Goal: Information Seeking & Learning: Learn about a topic

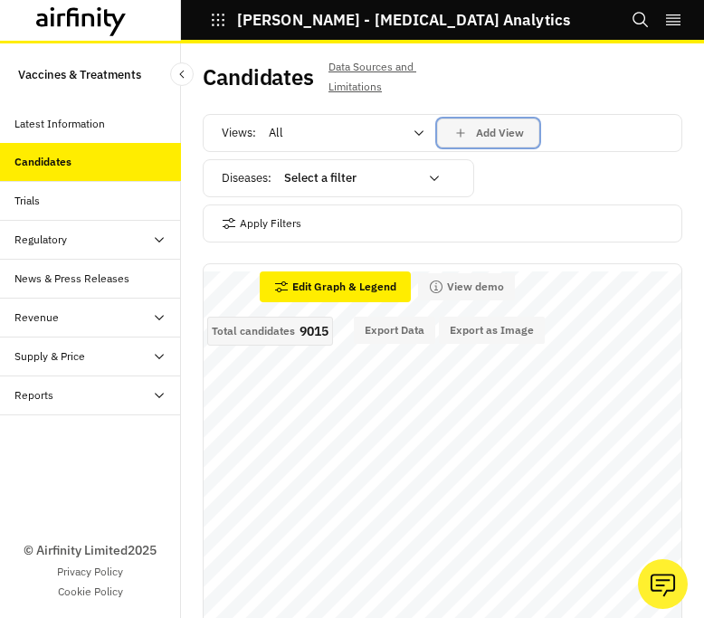
click at [464, 131] on icon "save changes" at bounding box center [460, 133] width 16 height 16
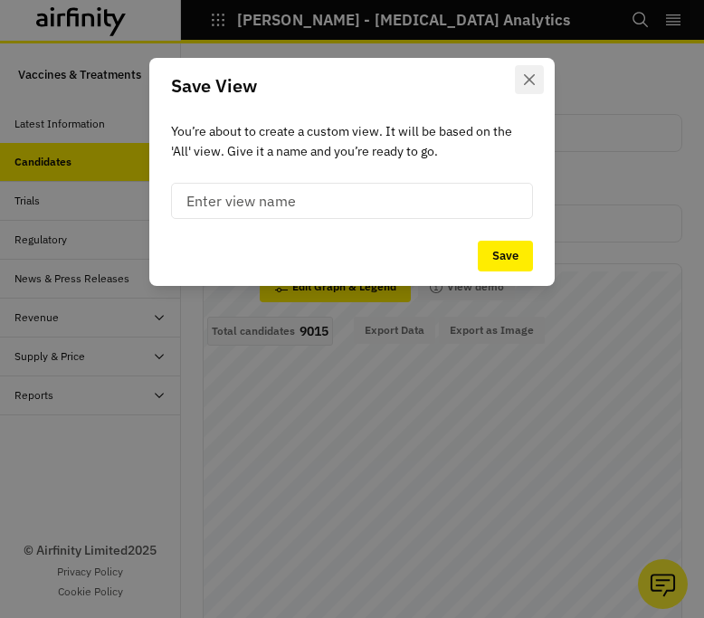
click at [518, 88] on button "Close" at bounding box center [529, 79] width 29 height 29
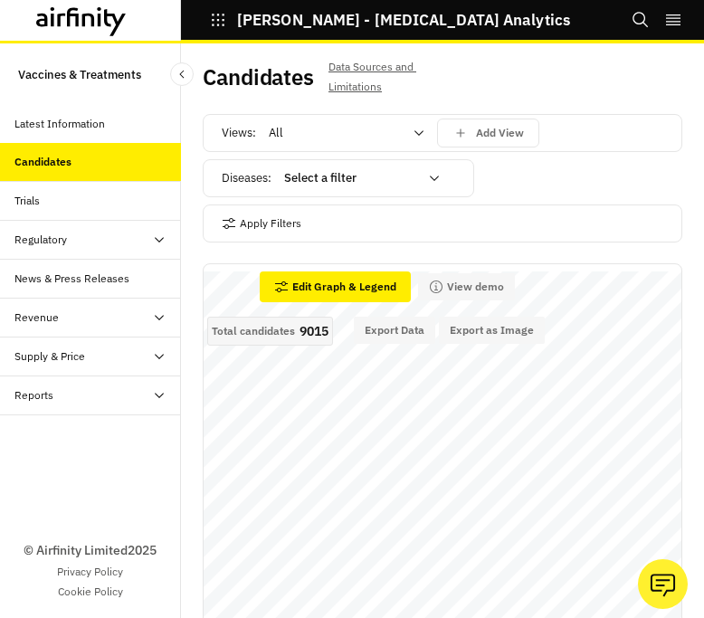
click at [394, 171] on div at bounding box center [351, 178] width 134 height 22
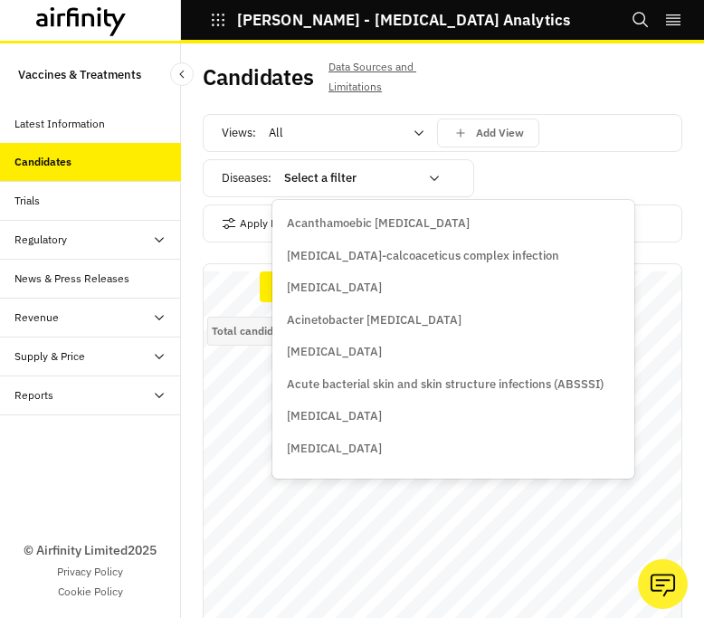
click at [251, 204] on div "Apply Filters" at bounding box center [442, 223] width 479 height 38
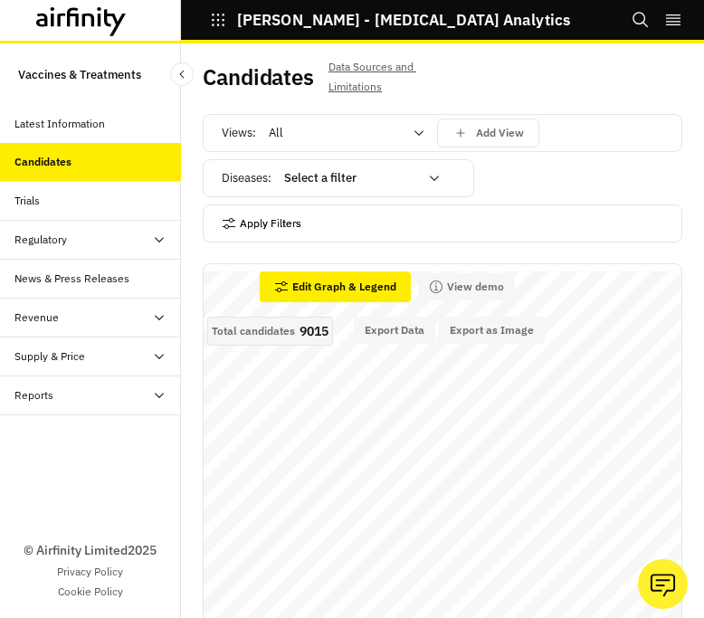
click at [260, 212] on button "Apply Filters" at bounding box center [262, 223] width 80 height 29
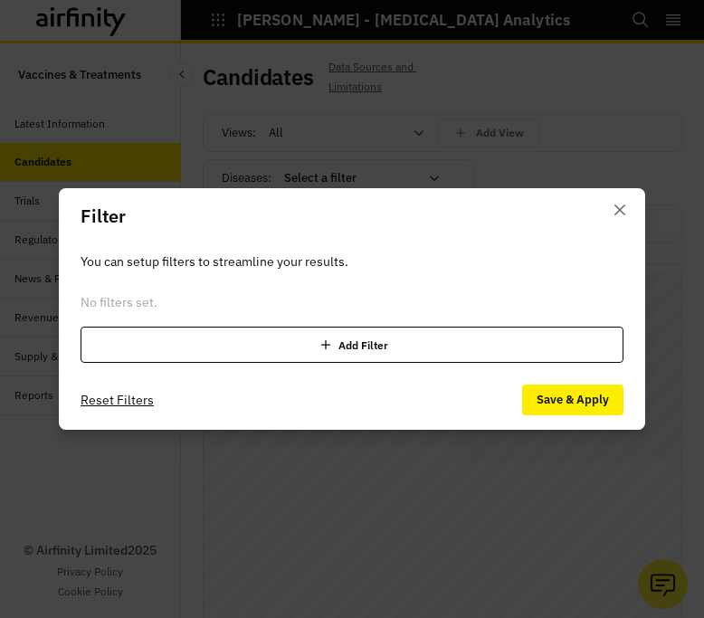
click at [267, 356] on div "Add Filter" at bounding box center [352, 345] width 543 height 36
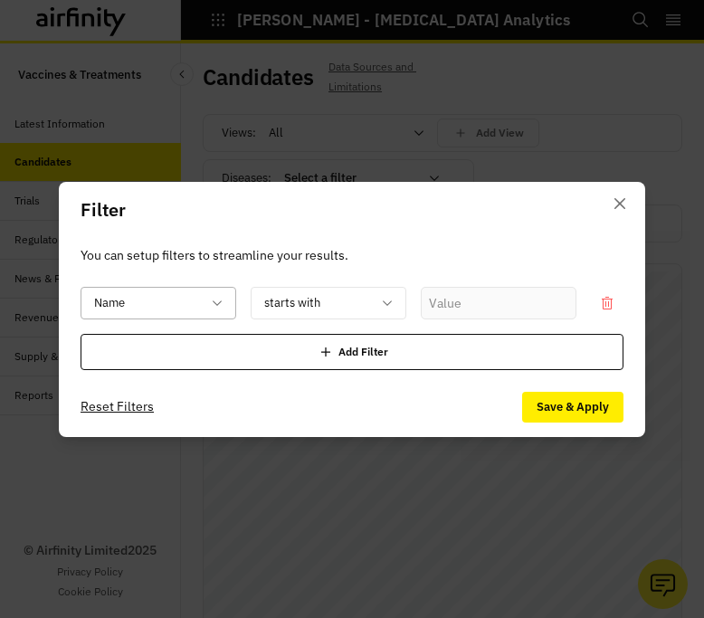
click at [231, 314] on div "Name" at bounding box center [159, 303] width 156 height 33
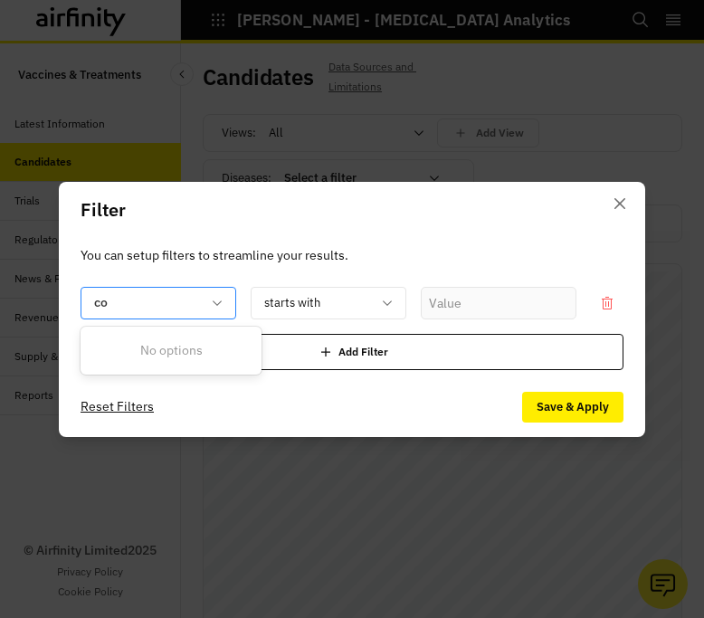
type input "c"
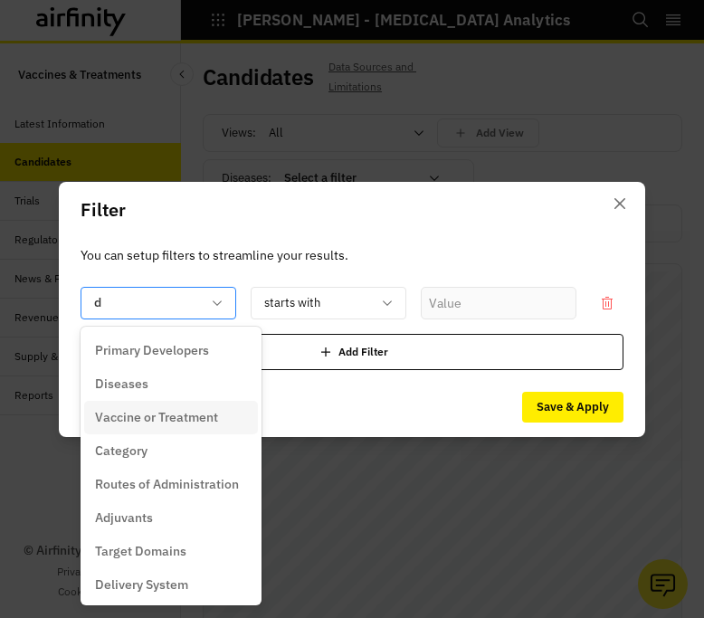
type input "de"
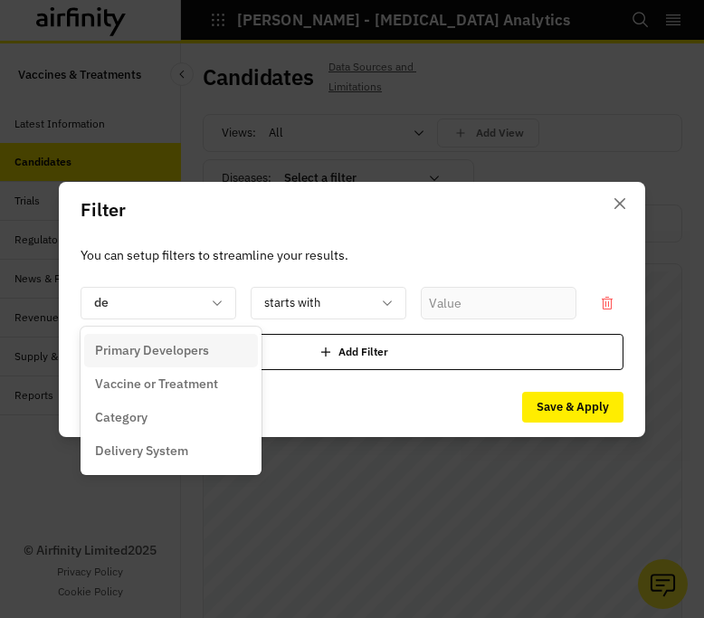
click at [207, 337] on div "Primary Developers" at bounding box center [171, 350] width 174 height 33
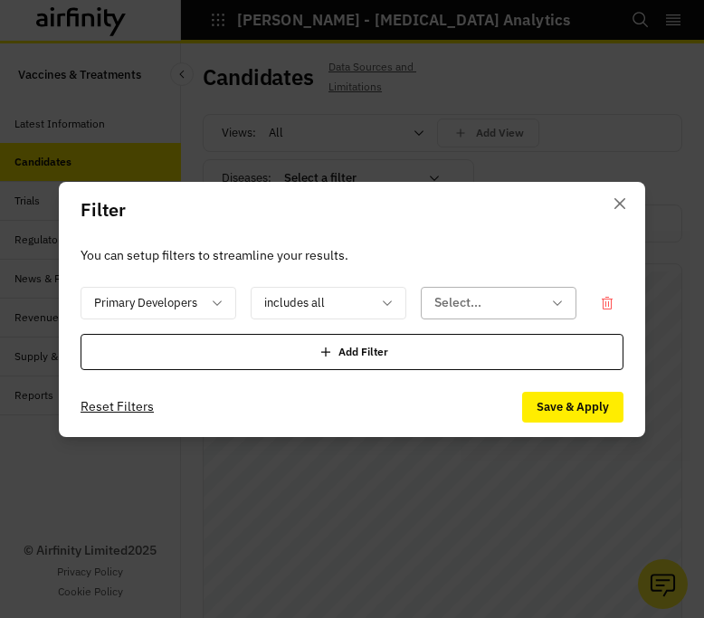
click at [441, 300] on div at bounding box center [487, 302] width 107 height 23
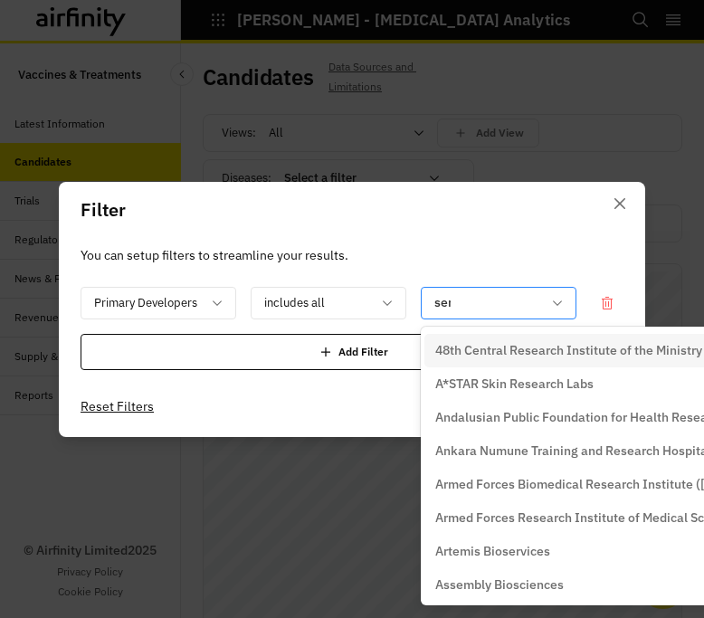
type input "seru"
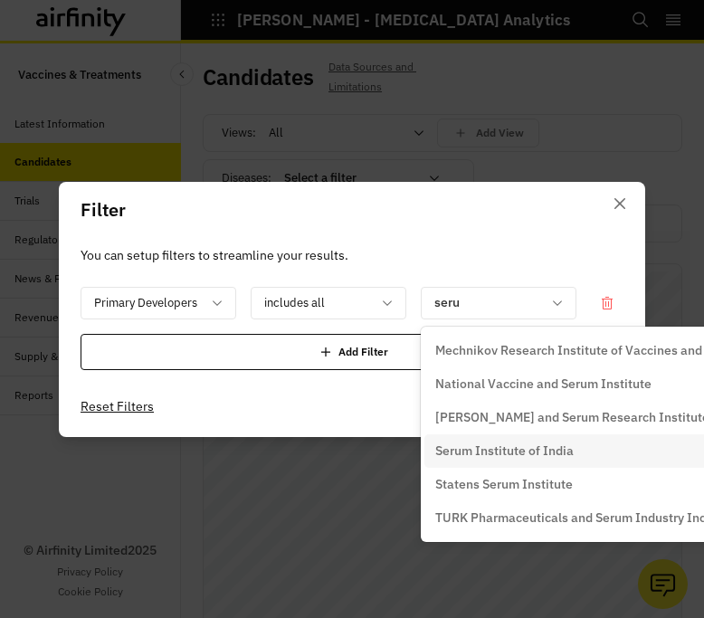
click at [469, 450] on p "Serum Institute of India" at bounding box center [504, 450] width 138 height 19
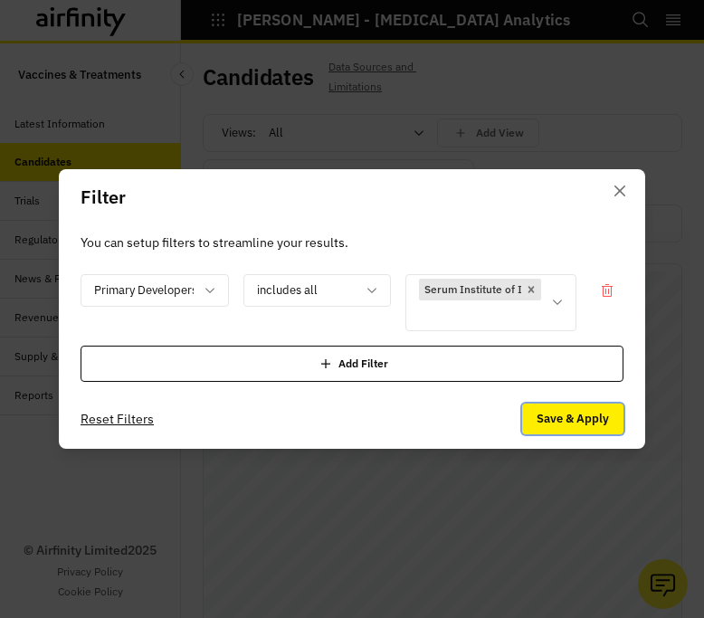
click at [576, 411] on button "Save & Apply" at bounding box center [572, 418] width 101 height 31
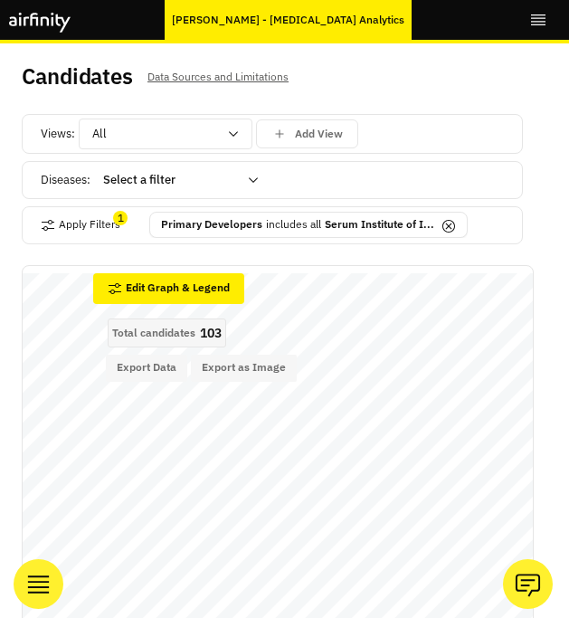
click at [535, 30] on button "right-menu" at bounding box center [538, 20] width 18 height 40
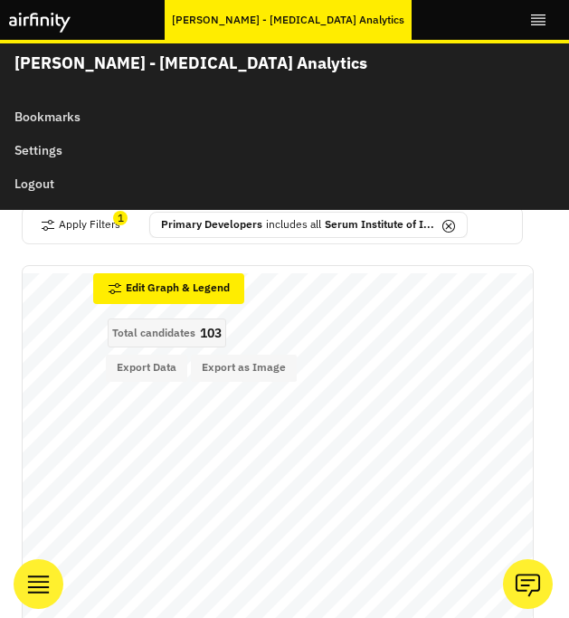
click at [210, 240] on div "Apply Filters 1 Primary Developers includes all Serum Institute of I..." at bounding box center [272, 225] width 501 height 38
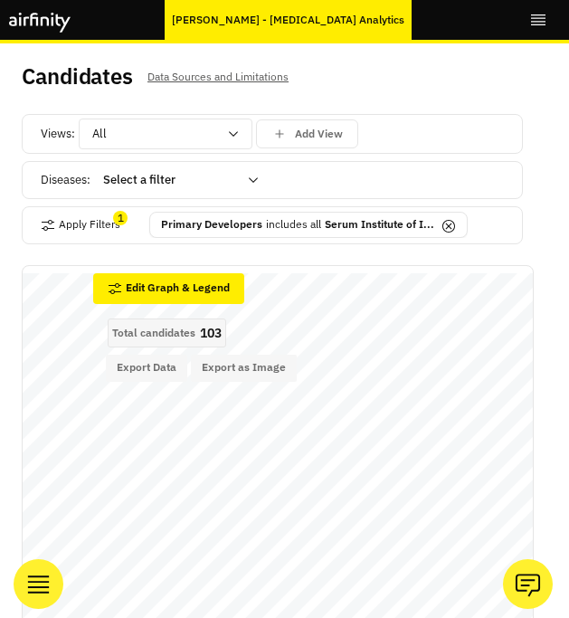
click at [40, 33] on div at bounding box center [29, 20] width 58 height 40
click at [37, 24] on icon at bounding box center [35, 20] width 8 height 14
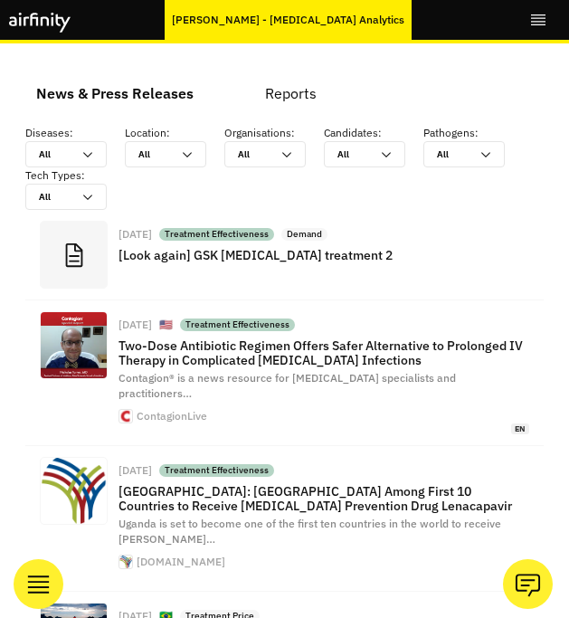
click at [533, 17] on icon "right-menu" at bounding box center [538, 19] width 14 height 11
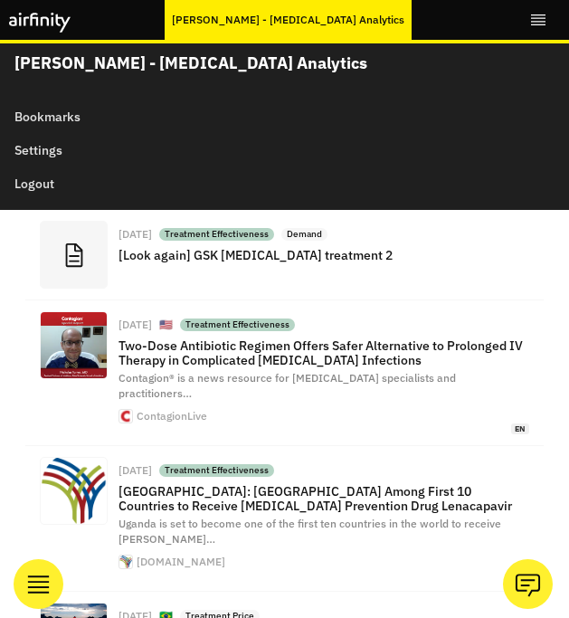
click at [10, 260] on div "News & Press Releases Reports Diseases : All All Location : All All Organisatio…" at bounding box center [284, 330] width 569 height 574
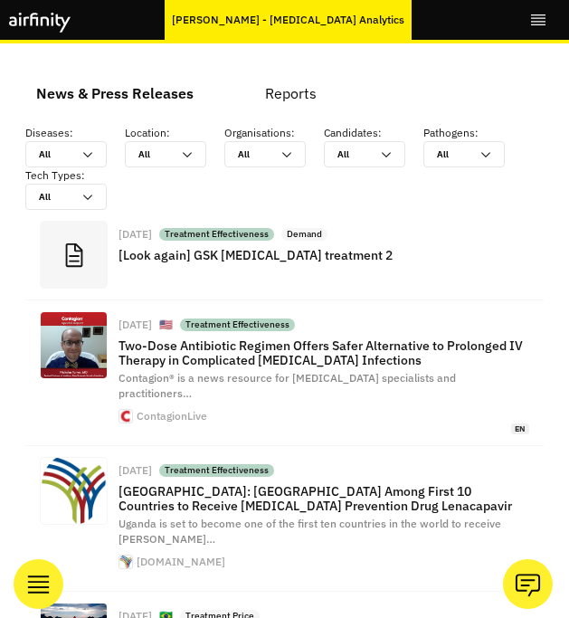
click at [108, 95] on div "News & Press Releases" at bounding box center [114, 93] width 157 height 27
click at [508, 30] on div "IDA - Infectious Disease Analytics IDA - Infectious Disease Analytics Bookmarks…" at bounding box center [284, 21] width 569 height 43
click at [525, 24] on div "IDA - Infectious Disease Analytics IDA - Infectious Disease Analytics Bookmarks…" at bounding box center [284, 21] width 569 height 43
click at [207, 25] on p "[PERSON_NAME] - [MEDICAL_DATA] Analytics" at bounding box center [288, 20] width 232 height 16
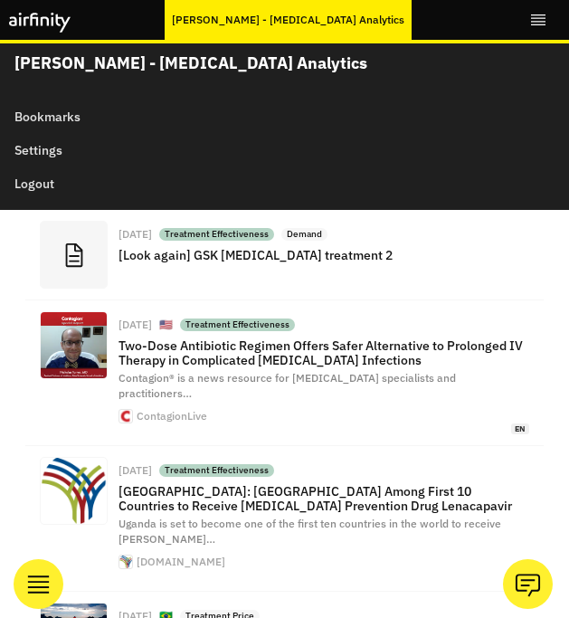
click at [213, 28] on div "[PERSON_NAME] - [MEDICAL_DATA] Analytics" at bounding box center [288, 20] width 247 height 40
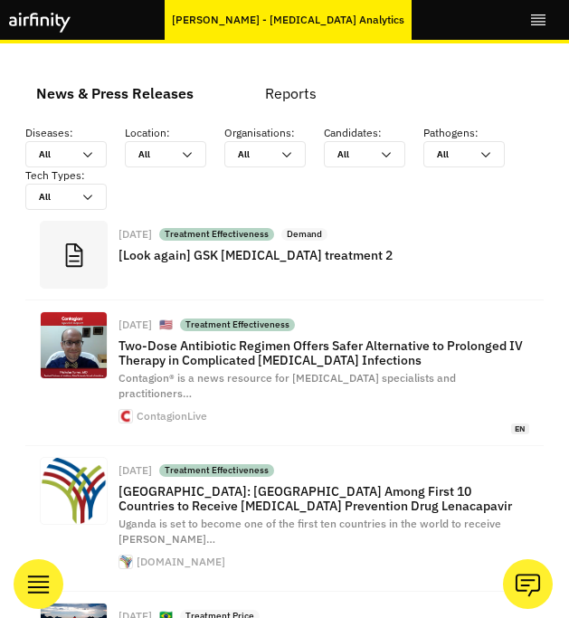
click at [529, 28] on icon "right-menu" at bounding box center [538, 20] width 18 height 18
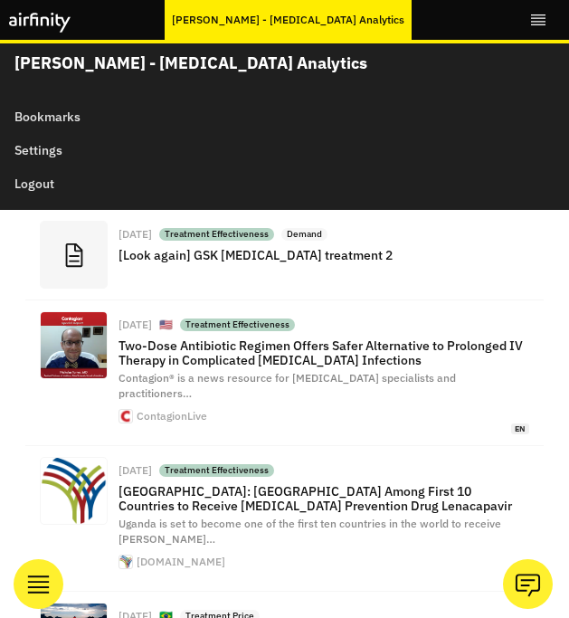
click at [48, 25] on icon at bounding box center [46, 20] width 9 height 9
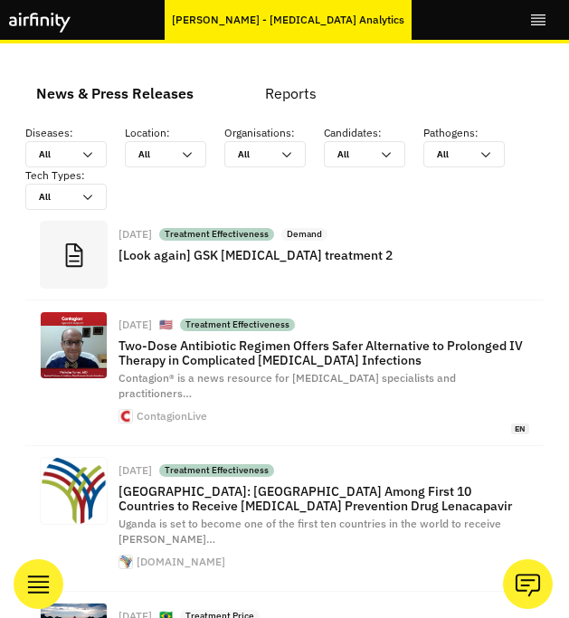
click at [331, 28] on div "[PERSON_NAME] - [MEDICAL_DATA] Analytics" at bounding box center [288, 20] width 247 height 40
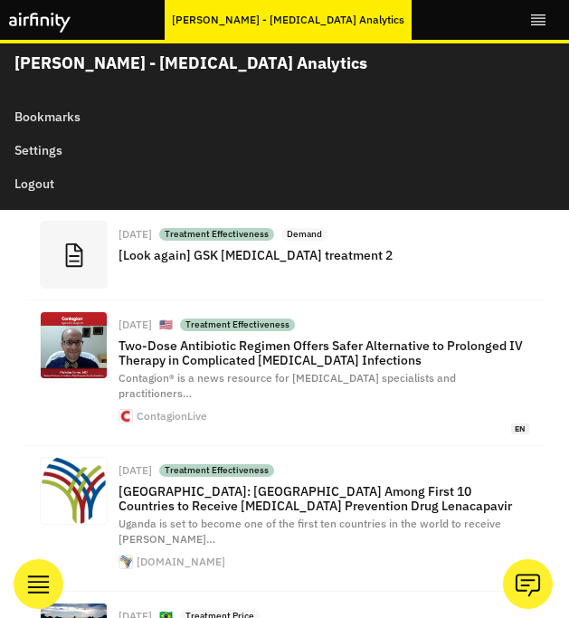
click at [331, 28] on div "[PERSON_NAME] - [MEDICAL_DATA] Analytics" at bounding box center [288, 20] width 247 height 40
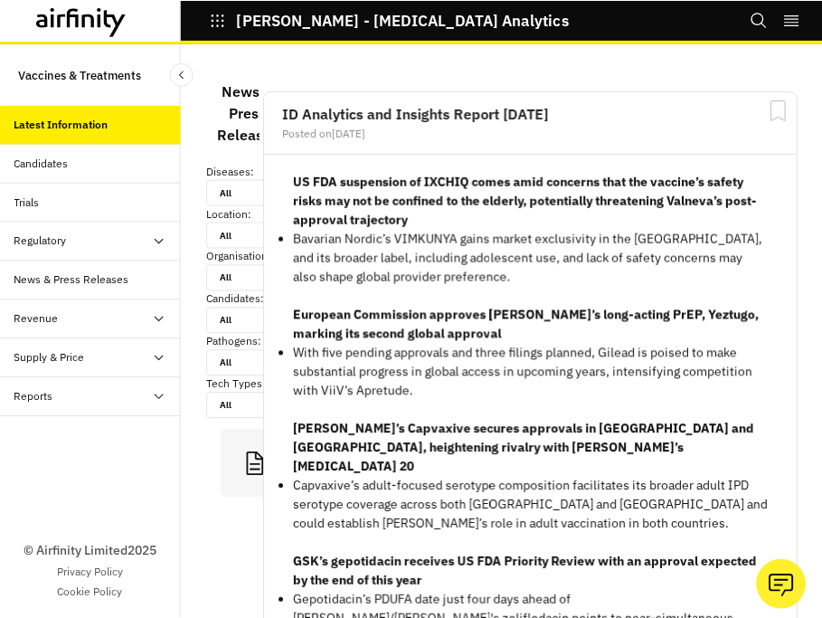
scroll to position [7169, 543]
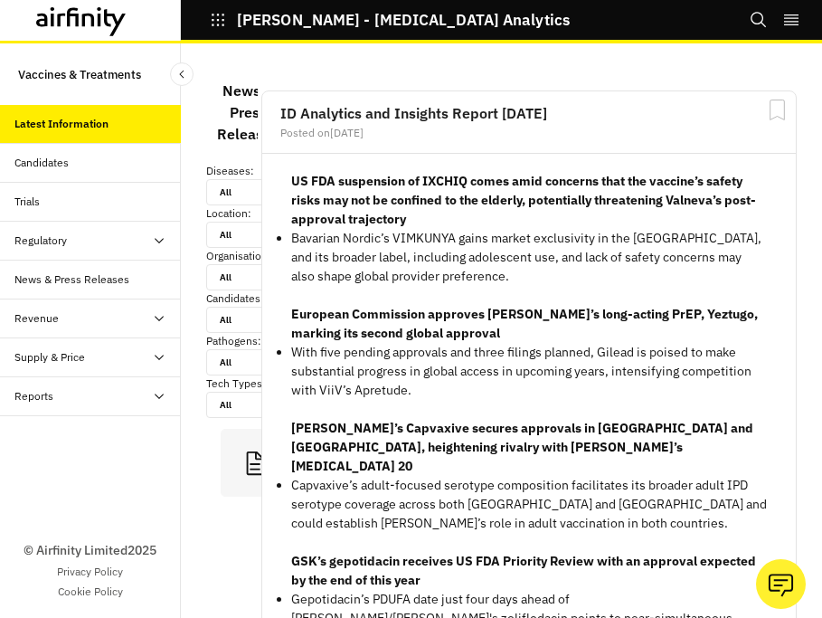
click at [144, 167] on div "Candidates" at bounding box center [97, 163] width 166 height 16
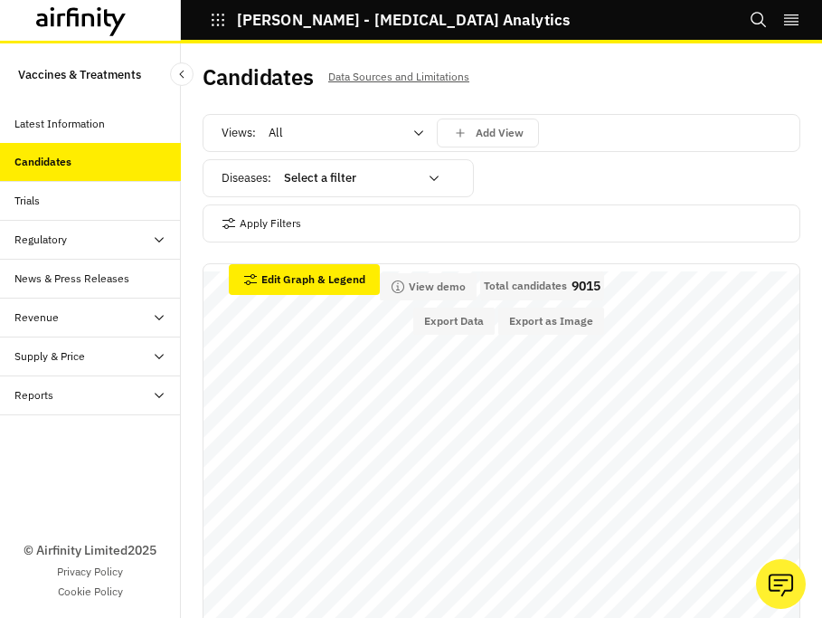
click at [416, 176] on div at bounding box center [351, 178] width 134 height 22
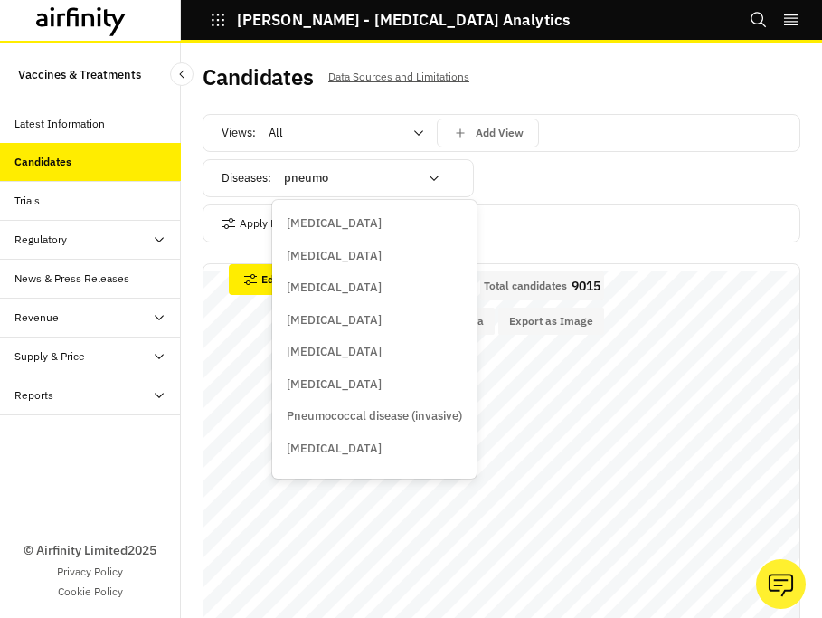
type input "pneumoc"
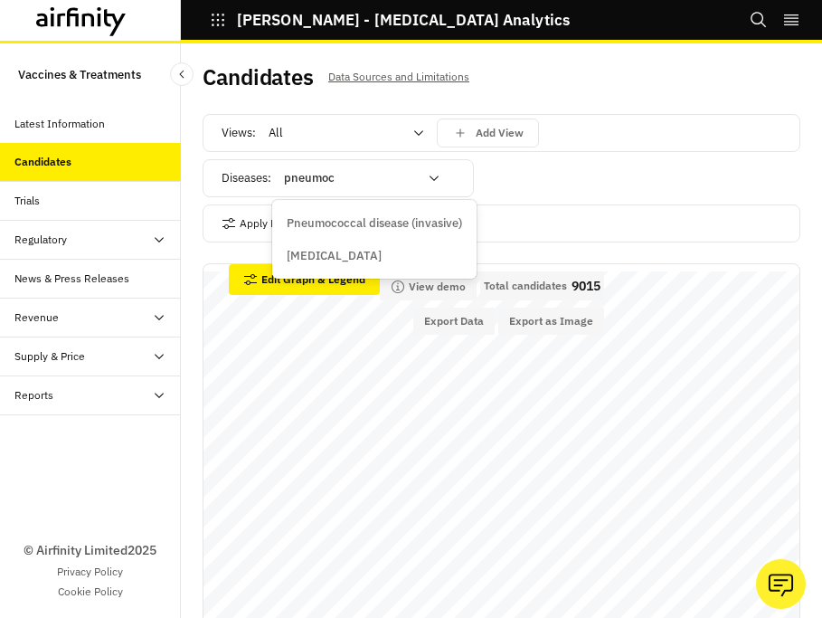
click at [419, 231] on p "Pneumococcal disease (invasive)" at bounding box center [374, 223] width 175 height 18
